Goal: Task Accomplishment & Management: Manage account settings

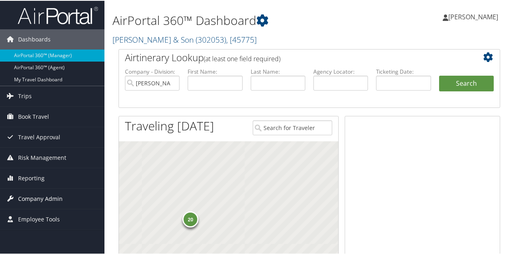
click at [35, 192] on span "Company Admin" at bounding box center [40, 198] width 45 height 20
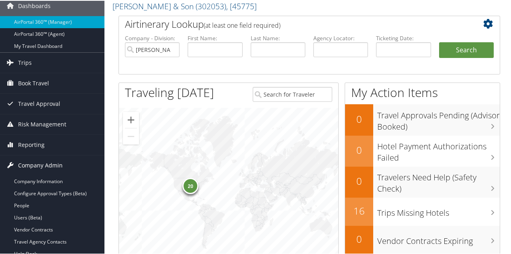
scroll to position [80, 0]
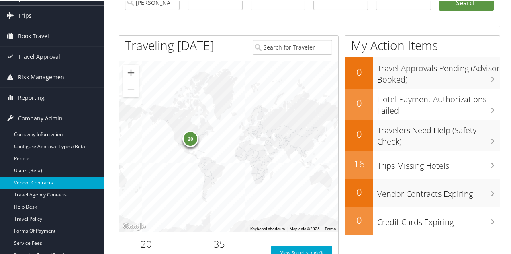
click at [35, 183] on link "Vendor Contracts" at bounding box center [52, 182] width 104 height 12
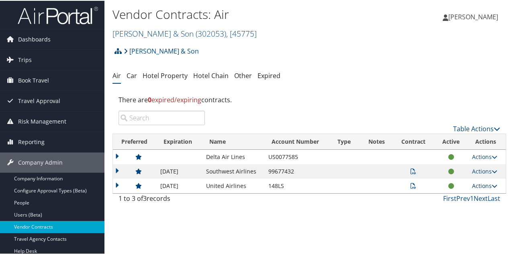
click at [474, 186] on link "Actions" at bounding box center [484, 185] width 25 height 8
click at [464, 208] on link "Edit Contract" at bounding box center [466, 210] width 53 height 14
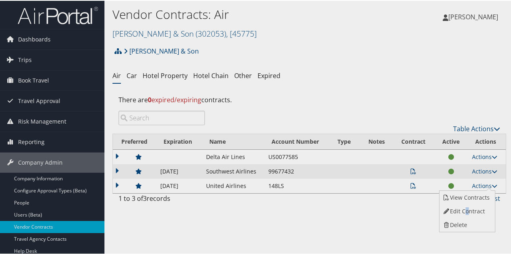
select select "[object Object]"
